Goal: Complete application form: Complete application form

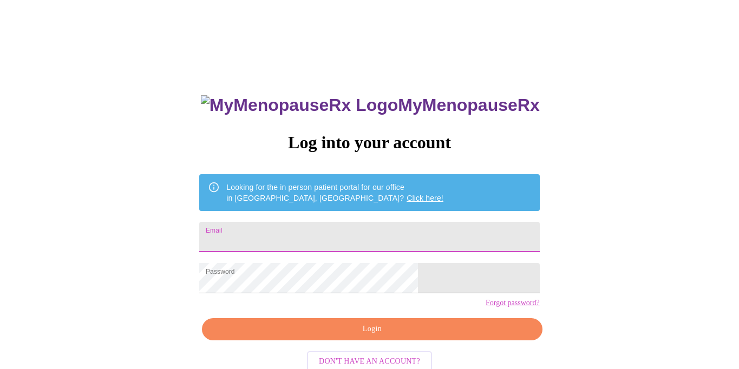
click at [313, 233] on input "Email" at bounding box center [369, 237] width 340 height 30
type input "[EMAIL_ADDRESS][PERSON_NAME][PERSON_NAME][DOMAIN_NAME]"
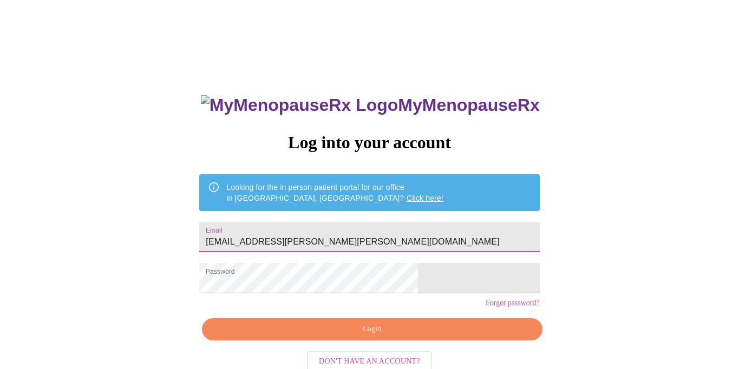
click at [349, 336] on span "Login" at bounding box center [371, 330] width 315 height 14
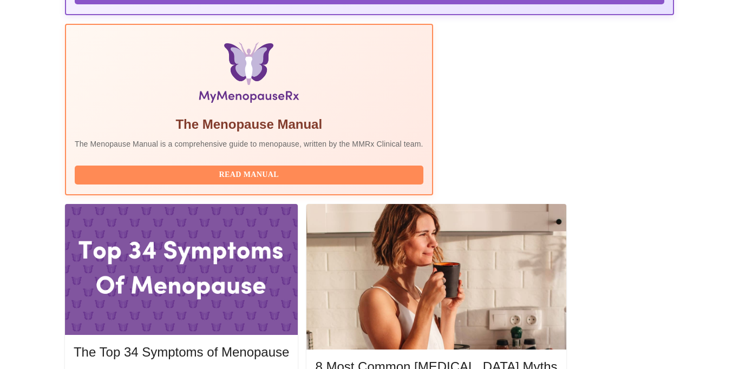
scroll to position [353, 0]
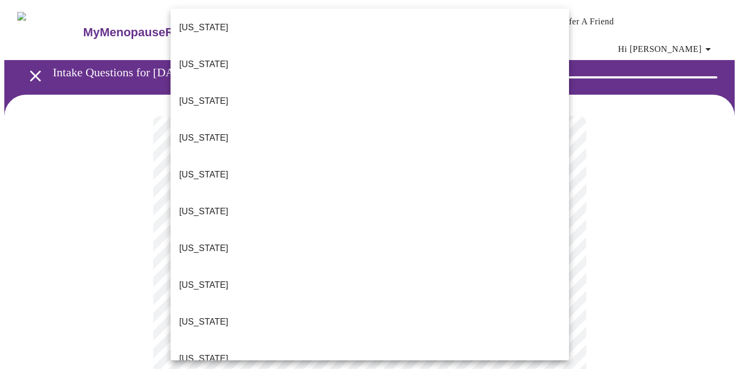
scroll to position [45, 0]
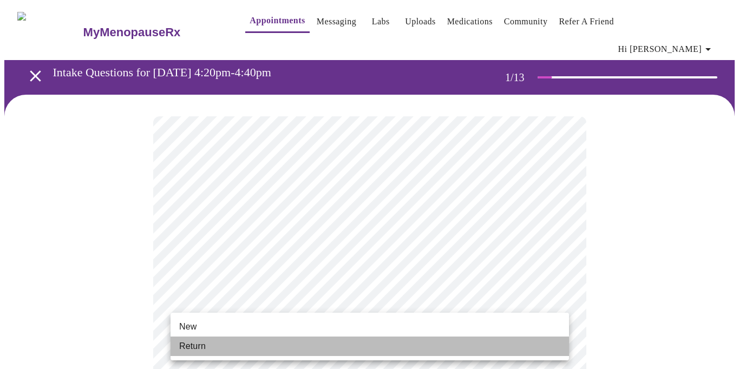
click at [562, 343] on li "Return" at bounding box center [370, 346] width 399 height 19
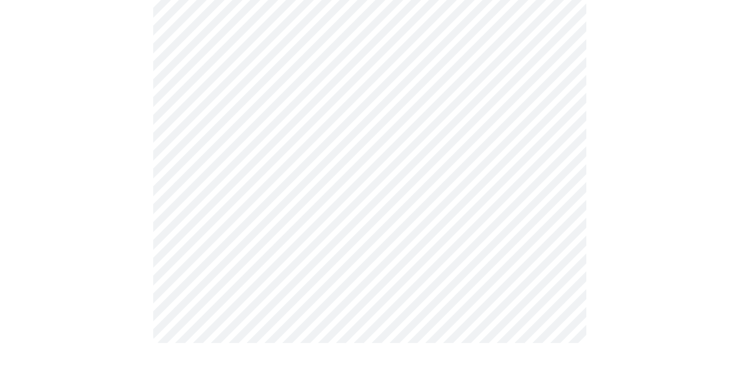
scroll to position [0, 0]
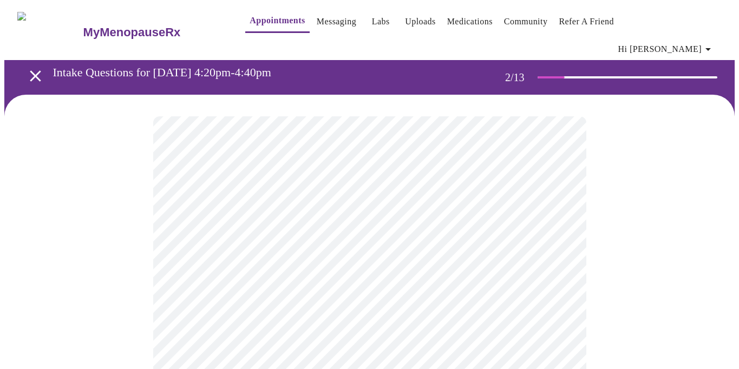
click at [557, 224] on body "MyMenopauseRx Appointments Messaging Labs Uploads Medications Community Refer a…" at bounding box center [369, 337] width 731 height 666
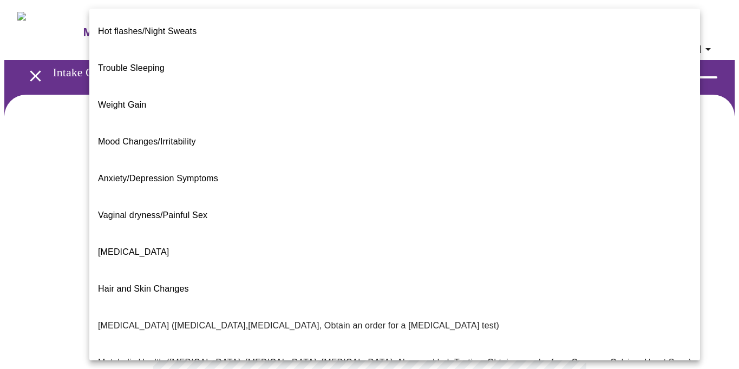
click at [530, 89] on li "Weight Gain" at bounding box center [394, 105] width 611 height 37
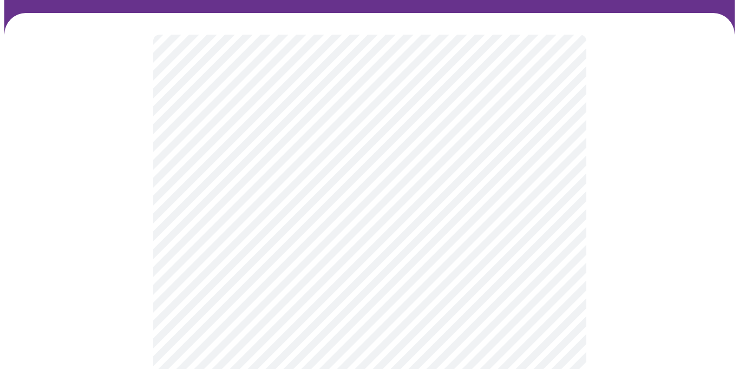
scroll to position [88, 0]
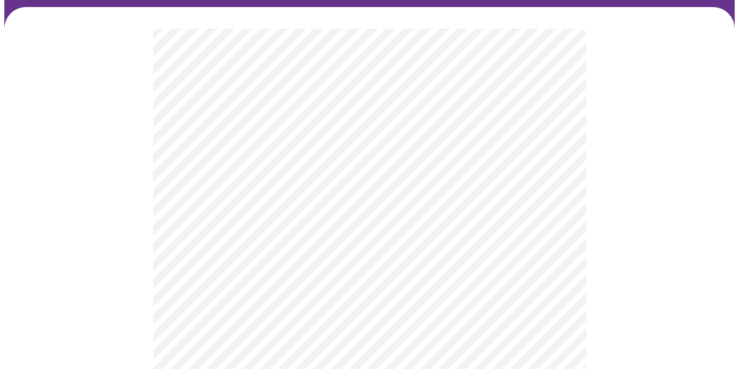
click at [559, 243] on body "MyMenopauseRx Appointments Messaging Labs Uploads Medications Community Refer a…" at bounding box center [369, 247] width 731 height 660
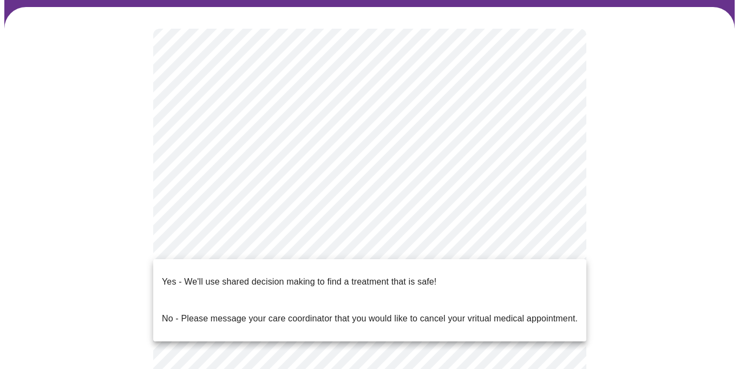
click at [642, 206] on div at bounding box center [369, 184] width 739 height 369
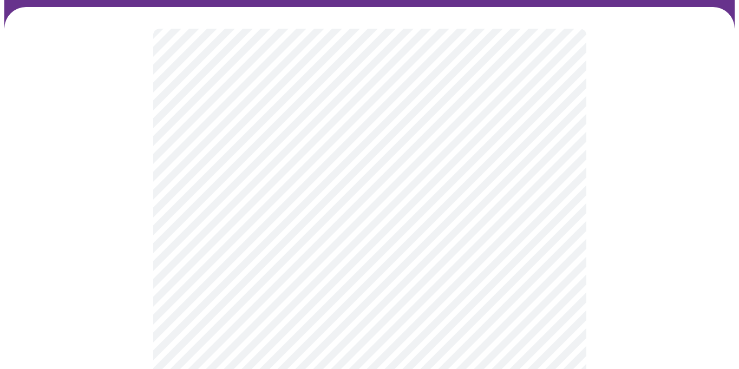
click at [558, 248] on body "MyMenopauseRx Appointments Messaging Labs Uploads Medications Community Refer a…" at bounding box center [369, 247] width 731 height 660
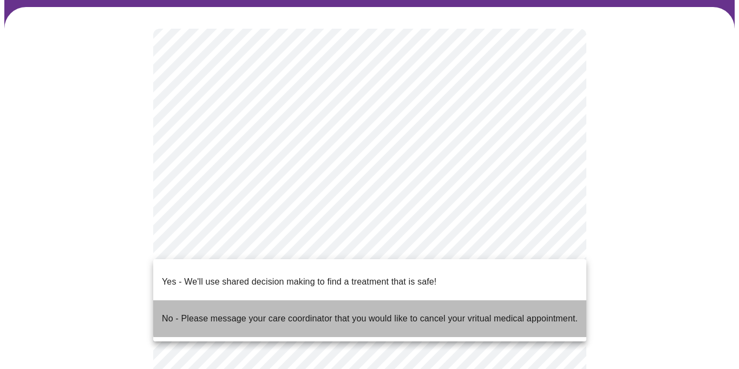
click at [560, 312] on p "No - Please message your care coordinator that you would like to cancel your vr…" at bounding box center [370, 318] width 416 height 13
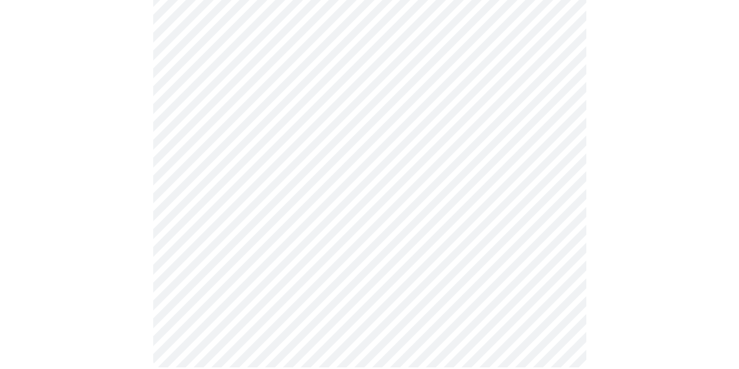
scroll to position [0, 0]
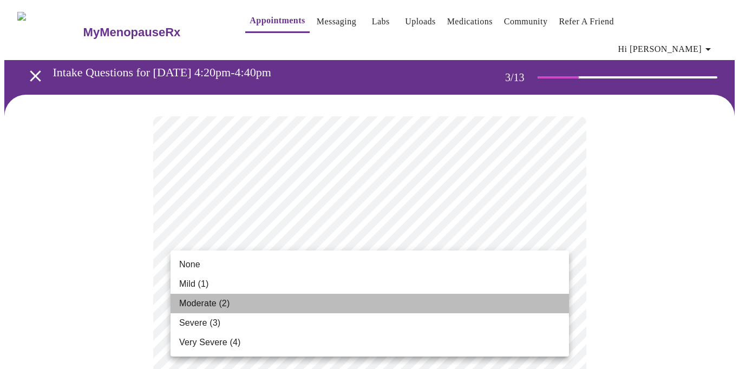
click at [535, 296] on li "Moderate (2)" at bounding box center [370, 303] width 399 height 19
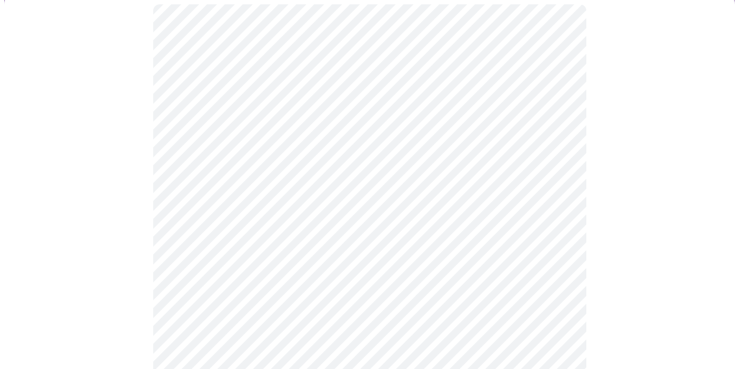
scroll to position [113, 0]
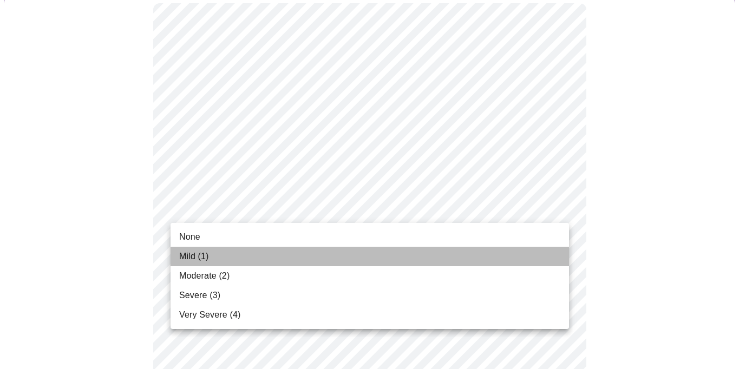
click at [554, 249] on li "Mild (1)" at bounding box center [370, 256] width 399 height 19
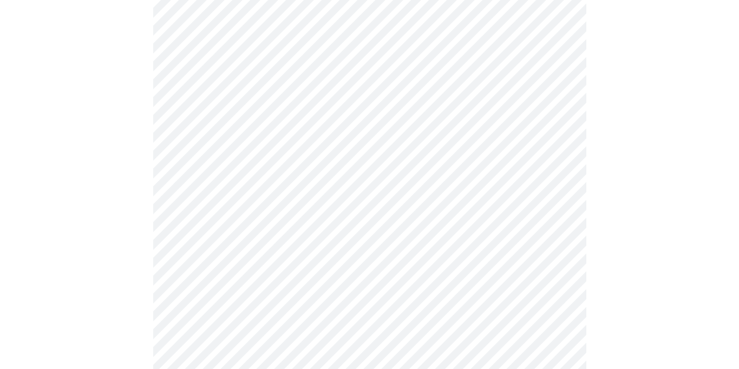
scroll to position [165, 0]
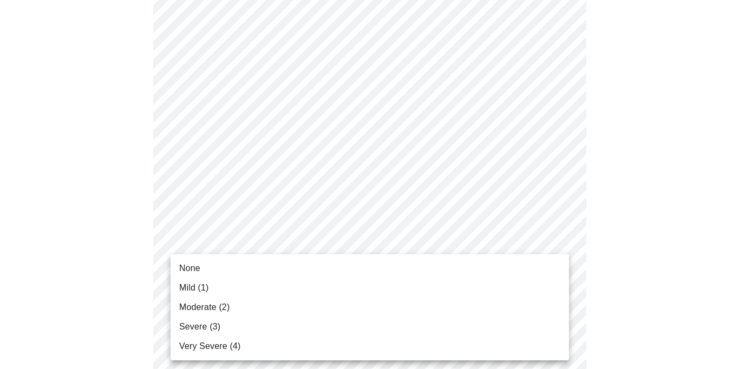
click at [533, 302] on li "Moderate (2)" at bounding box center [370, 307] width 399 height 19
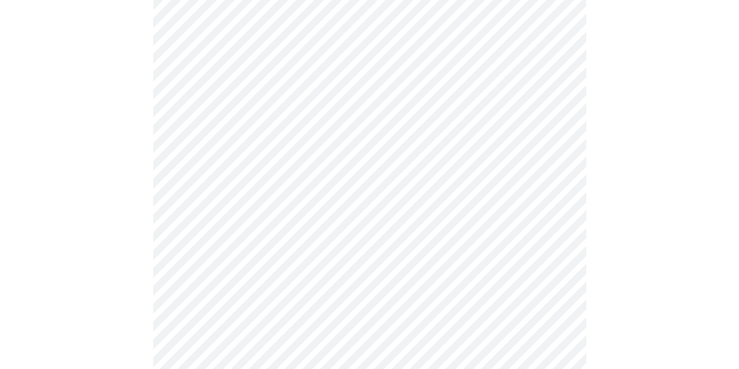
scroll to position [265, 0]
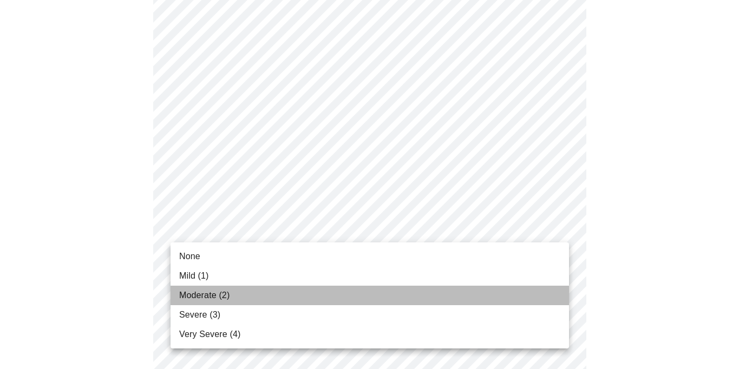
click at [537, 288] on li "Moderate (2)" at bounding box center [370, 295] width 399 height 19
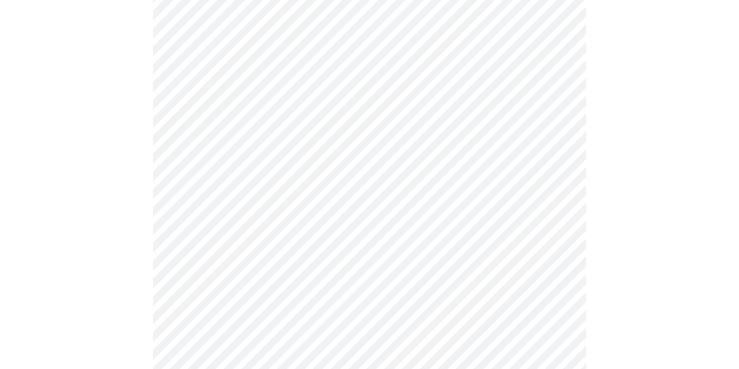
scroll to position [415, 0]
click at [559, 148] on body "MyMenopauseRx Appointments Messaging Labs Uploads Medications Community Refer a…" at bounding box center [369, 286] width 731 height 1395
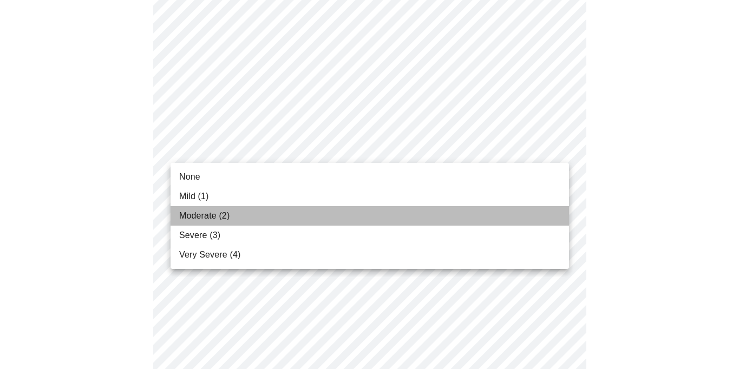
click at [543, 214] on li "Moderate (2)" at bounding box center [370, 215] width 399 height 19
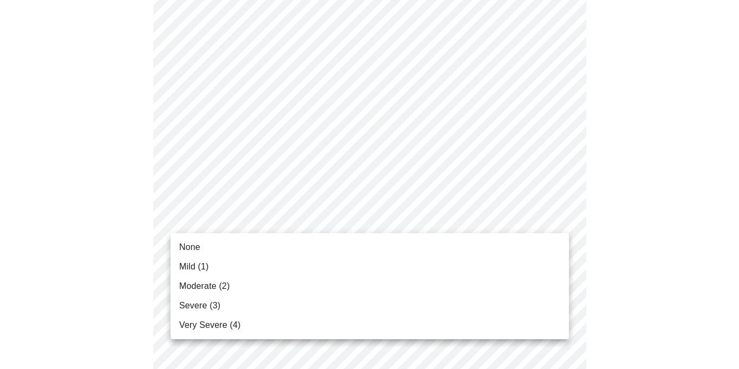
click at [563, 218] on body "MyMenopauseRx Appointments Messaging Labs Uploads Medications Community Refer a…" at bounding box center [369, 279] width 731 height 1380
click at [548, 278] on li "Moderate (2)" at bounding box center [370, 286] width 399 height 19
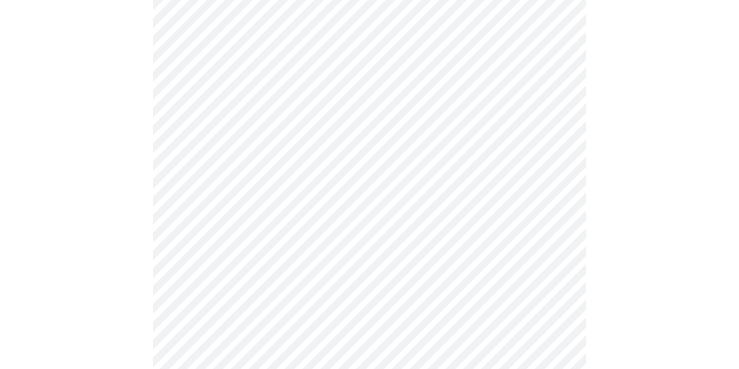
scroll to position [548, 0]
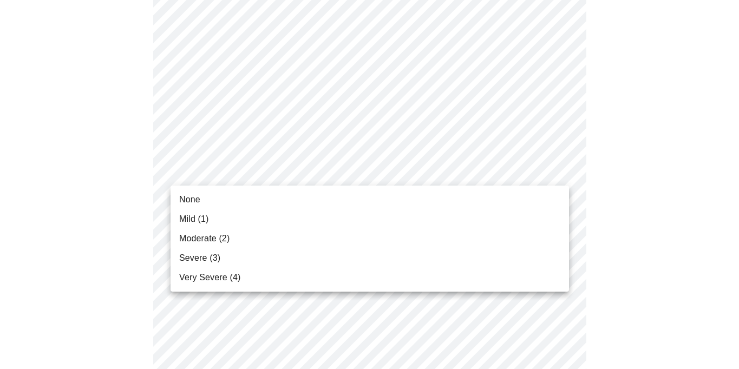
click at [560, 173] on body "MyMenopauseRx Appointments Messaging Labs Uploads Medications Community Refer a…" at bounding box center [369, 138] width 731 height 1365
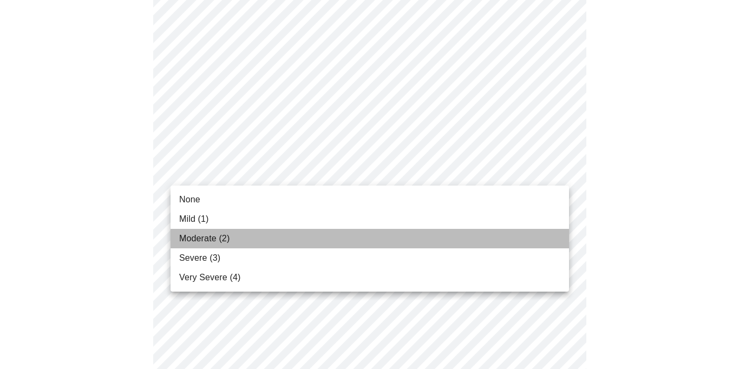
click at [543, 234] on li "Moderate (2)" at bounding box center [370, 238] width 399 height 19
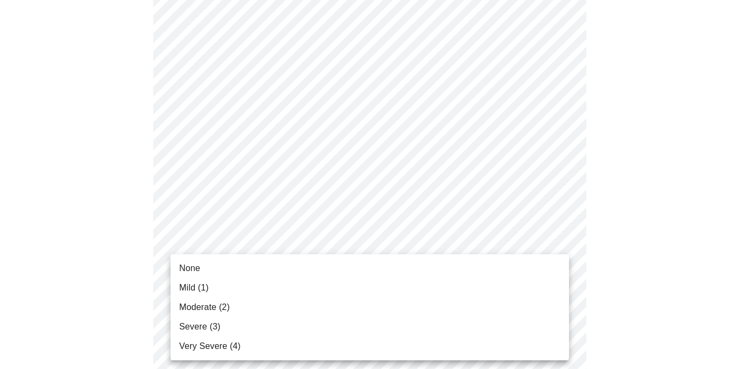
click at [558, 259] on body "MyMenopauseRx Appointments Messaging Labs Uploads Medications Community Refer a…" at bounding box center [369, 131] width 731 height 1350
click at [550, 282] on li "Mild (1)" at bounding box center [370, 287] width 399 height 19
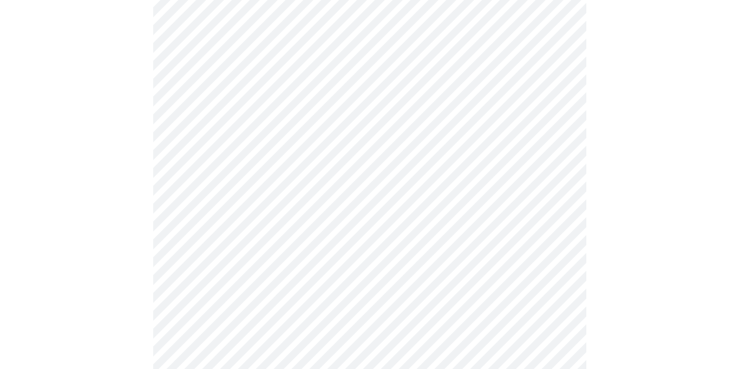
scroll to position [629, 0]
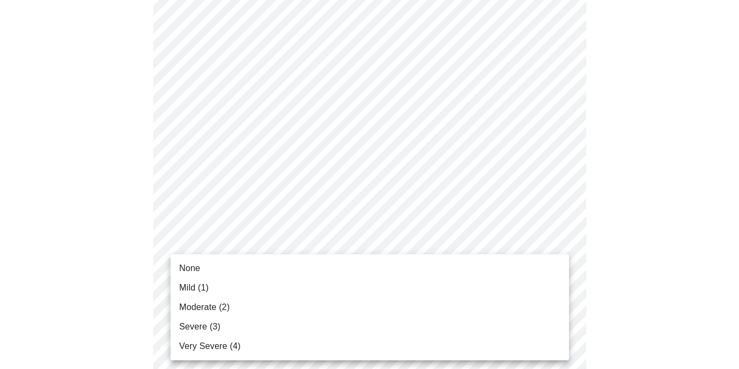
click at [561, 265] on body "MyMenopauseRx Appointments Messaging Labs Uploads Medications Community Refer a…" at bounding box center [369, 43] width 731 height 1334
click at [554, 284] on li "Mild (1)" at bounding box center [370, 287] width 399 height 19
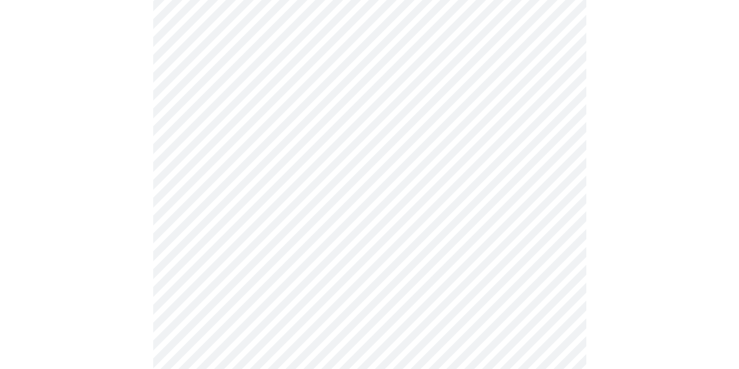
scroll to position [727, 0]
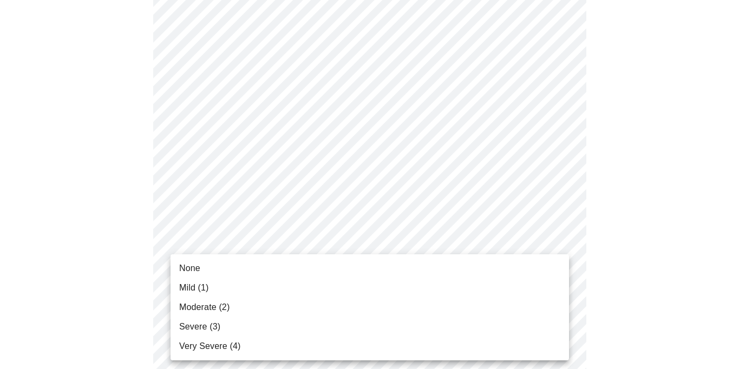
click at [533, 307] on li "Moderate (2)" at bounding box center [370, 307] width 399 height 19
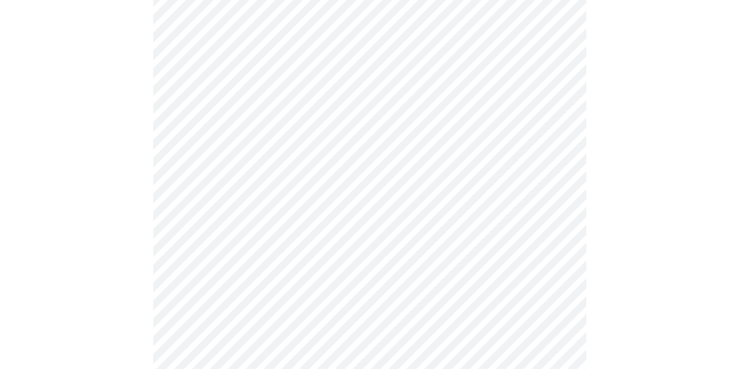
scroll to position [823, 0]
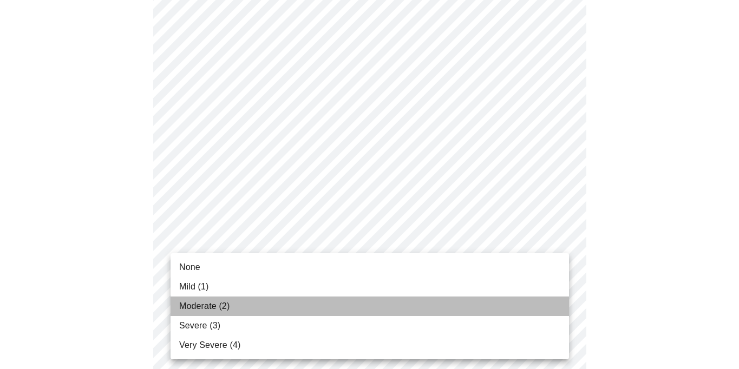
click at [551, 303] on li "Moderate (2)" at bounding box center [370, 306] width 399 height 19
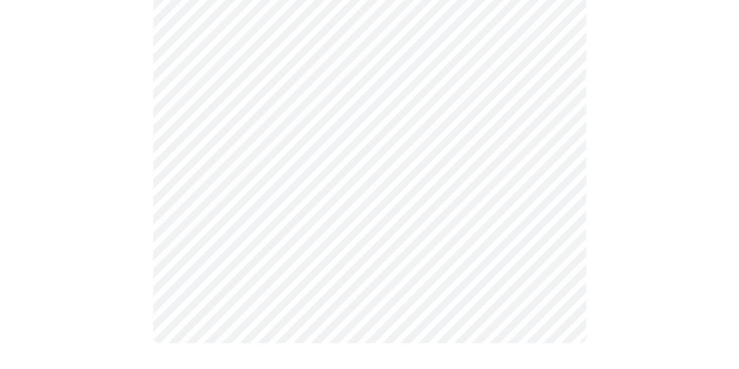
scroll to position [0, 0]
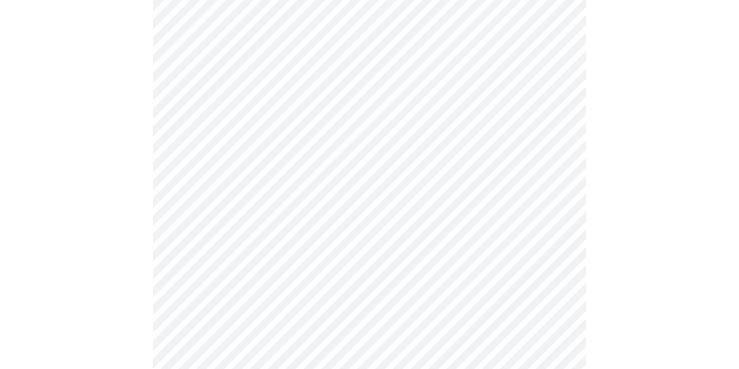
scroll to position [409, 0]
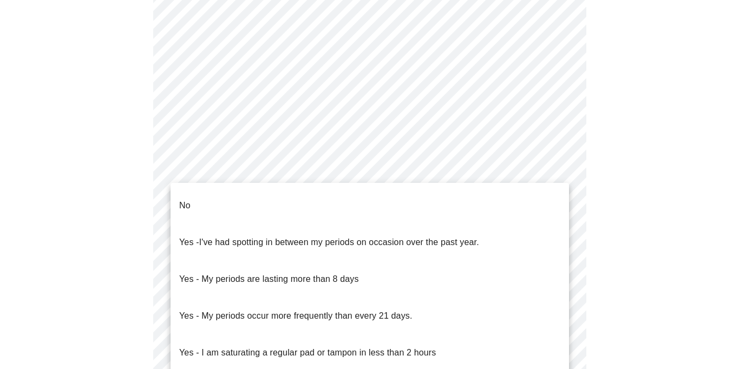
click at [555, 253] on body "MyMenopauseRx Appointments Messaging Labs Uploads Medications Community Refer a…" at bounding box center [369, 137] width 731 height 1084
click at [547, 230] on li "Yes - I've had spotting in between my periods on occasion over the past year." at bounding box center [370, 242] width 399 height 37
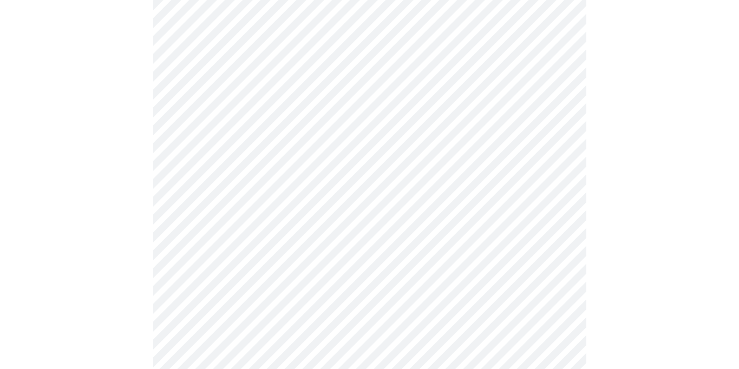
scroll to position [512, 0]
click at [556, 229] on body "MyMenopauseRx Appointments Messaging Labs Uploads Medications Community Refer a…" at bounding box center [369, 32] width 731 height 1078
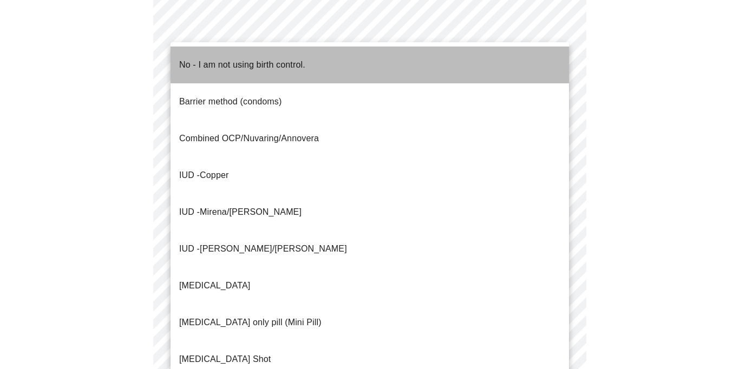
click at [545, 63] on li "No - I am not using birth control." at bounding box center [370, 65] width 399 height 37
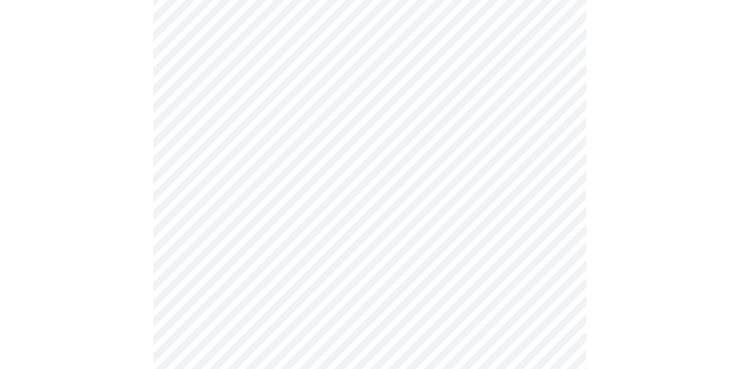
scroll to position [587, 0]
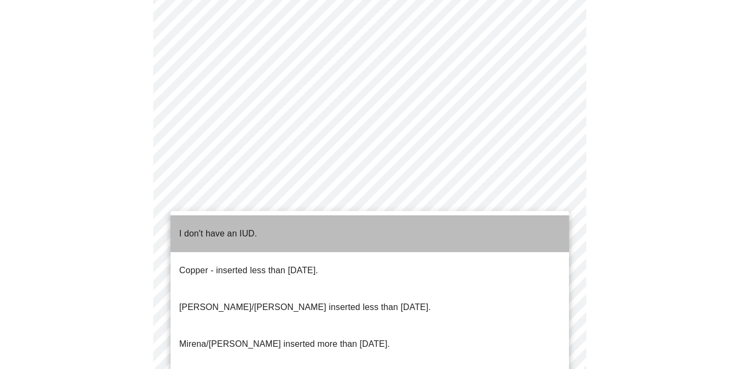
click at [544, 232] on li "I don't have an IUD." at bounding box center [370, 234] width 399 height 37
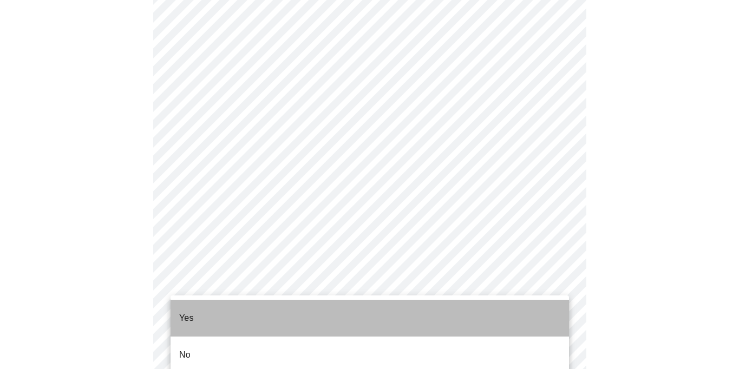
click at [543, 315] on li "Yes" at bounding box center [370, 318] width 399 height 37
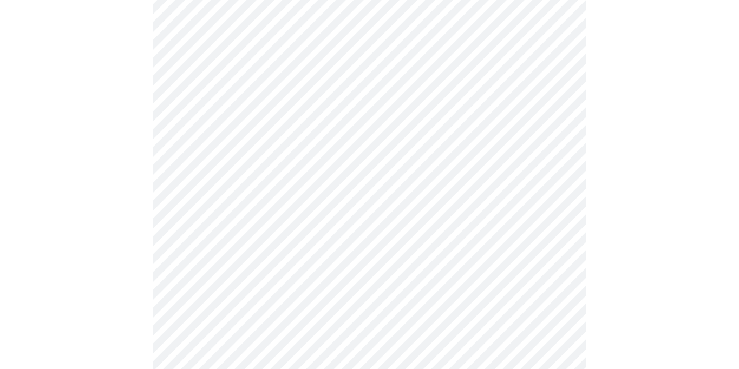
scroll to position [169, 0]
click at [552, 208] on body "MyMenopauseRx Appointments Messaging Labs Uploads Medications Community Refer a…" at bounding box center [369, 243] width 731 height 816
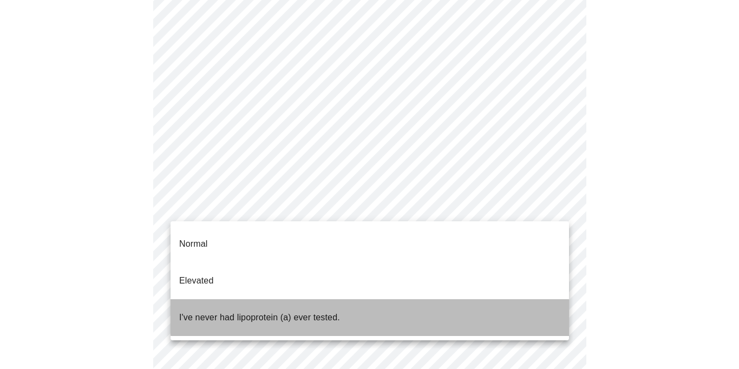
click at [519, 299] on li "I've never had lipoprotein (a) ever tested." at bounding box center [370, 317] width 399 height 37
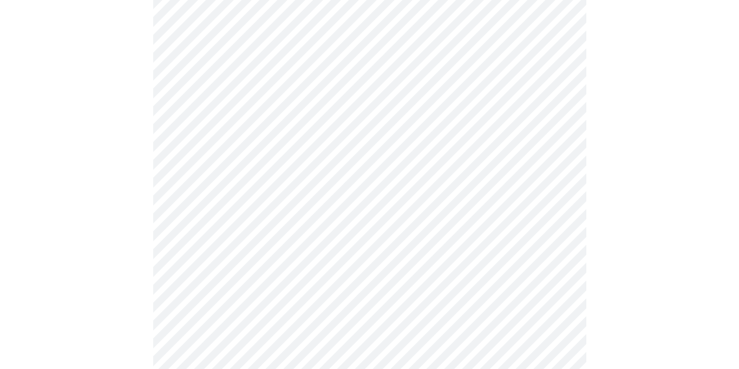
scroll to position [2785, 0]
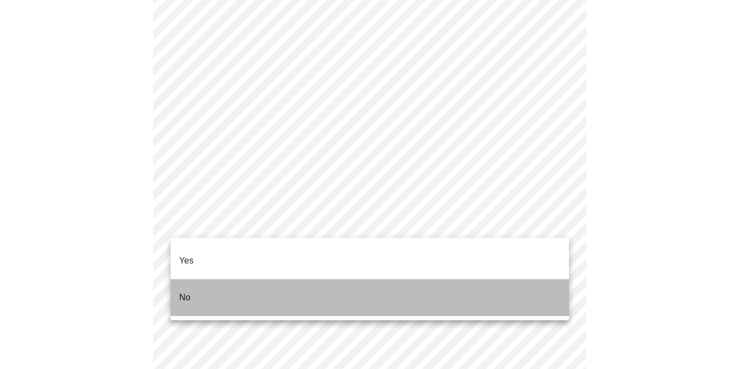
click at [551, 279] on li "No" at bounding box center [370, 297] width 399 height 37
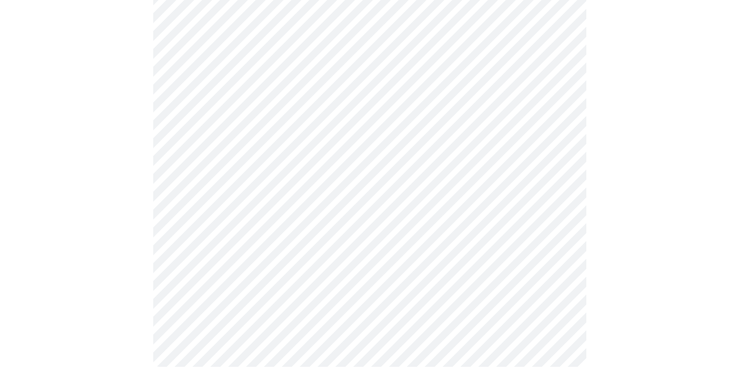
scroll to position [586, 0]
